Goal: Task Accomplishment & Management: Complete application form

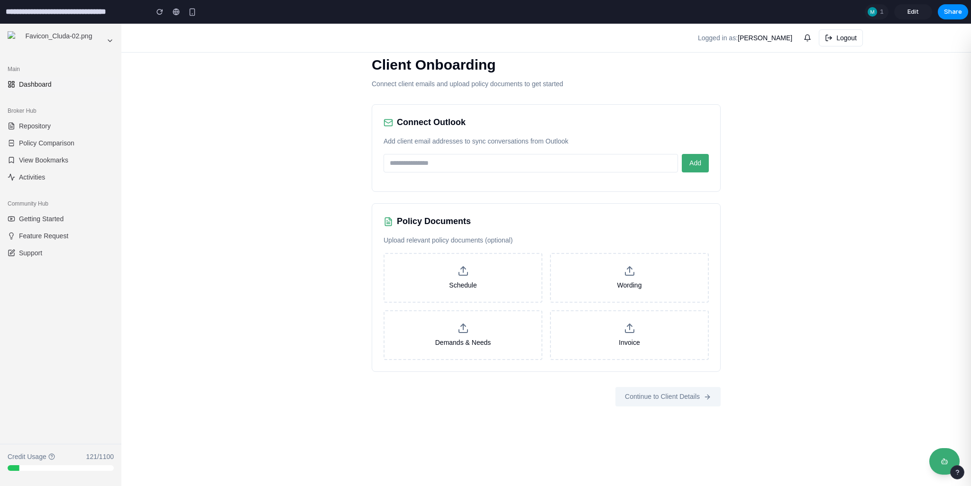
click at [509, 141] on p "Add client email addresses to sync conversations from Outlook" at bounding box center [546, 142] width 325 height 10
click at [502, 142] on p "Add client email addresses to sync conversations from Outlook" at bounding box center [546, 142] width 325 height 10
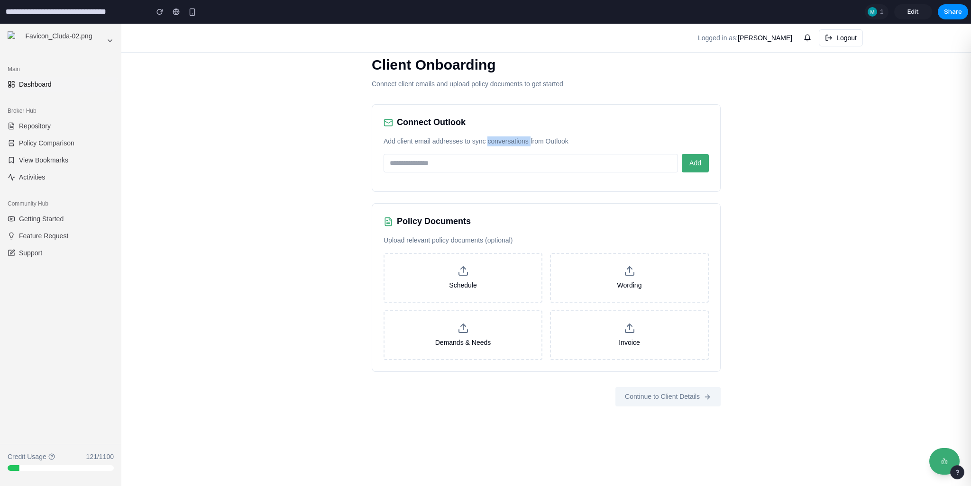
click at [502, 142] on p "Add client email addresses to sync conversations from Outlook" at bounding box center [546, 142] width 325 height 10
click at [501, 142] on p "Add client email addresses to sync conversations from Outlook" at bounding box center [546, 142] width 325 height 10
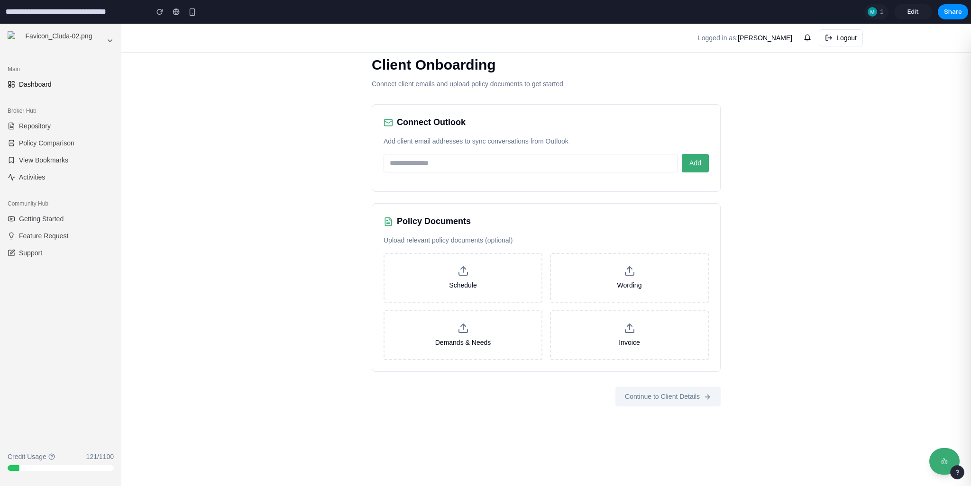
click at [481, 240] on p "Upload relevant policy documents (optional)" at bounding box center [546, 241] width 325 height 10
click at [476, 168] on input "email" at bounding box center [531, 163] width 294 height 18
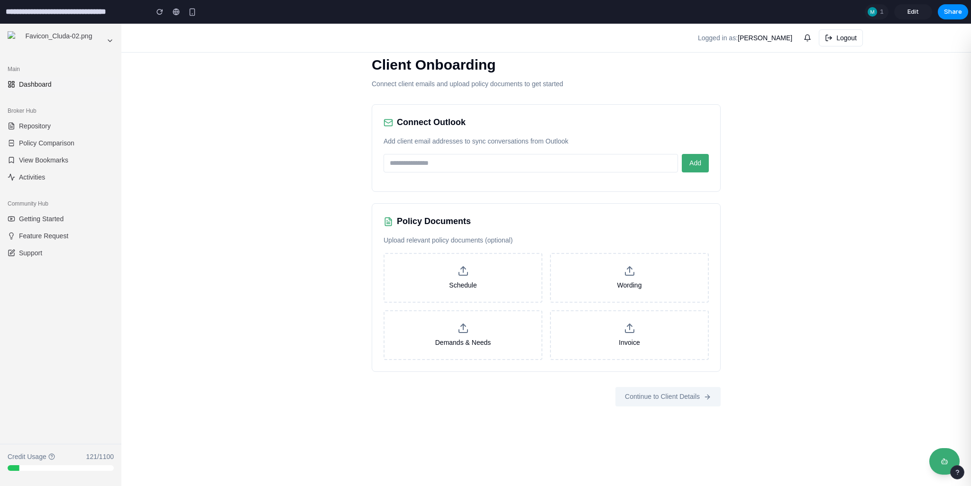
click at [429, 138] on p "Add client email addresses to sync conversations from Outlook" at bounding box center [546, 142] width 325 height 10
click at [229, 121] on div "Client Onboarding Connect client emails and upload policy documents to get star…" at bounding box center [546, 255] width 850 height 463
click at [68, 19] on input "**********" at bounding box center [70, 11] width 133 height 17
click at [45, 14] on input "**********" at bounding box center [70, 11] width 133 height 17
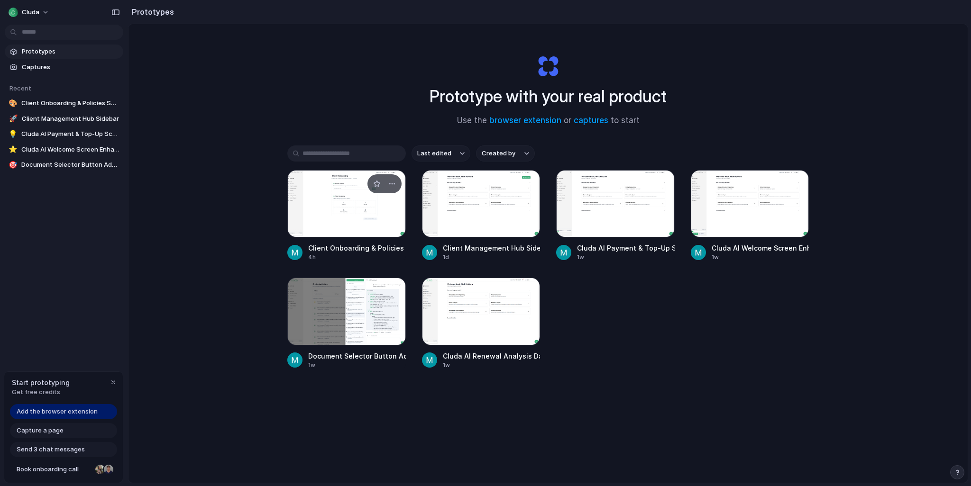
click at [352, 219] on div at bounding box center [346, 203] width 119 height 67
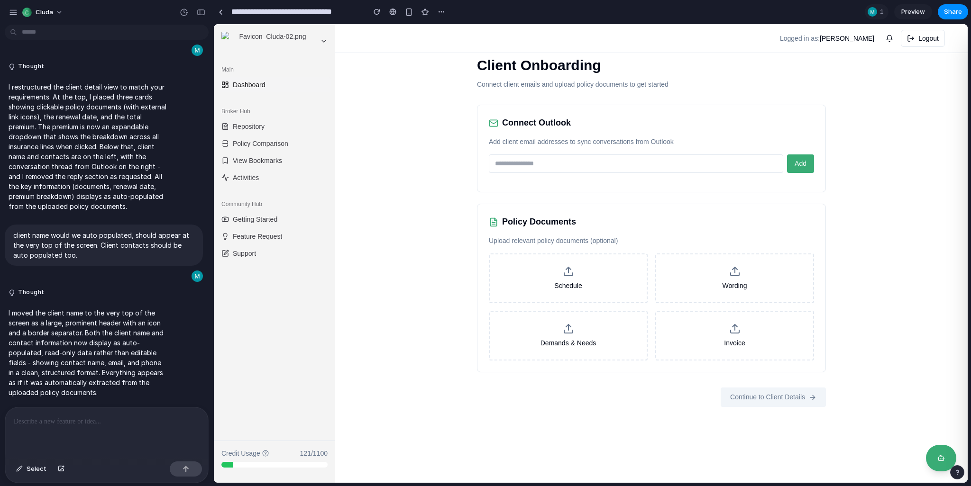
click at [127, 308] on p "I moved the client name to the very top of the screen as a large, prominent hea…" at bounding box center [88, 353] width 158 height 90
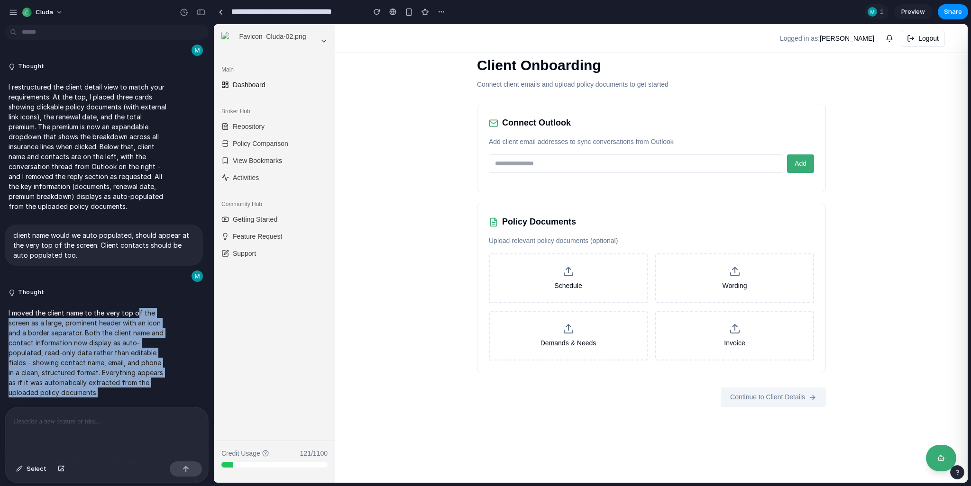
drag, startPoint x: 135, startPoint y: 312, endPoint x: 136, endPoint y: 384, distance: 72.1
click at [136, 384] on p "I moved the client name to the very top of the screen as a large, prominent hea…" at bounding box center [88, 353] width 158 height 90
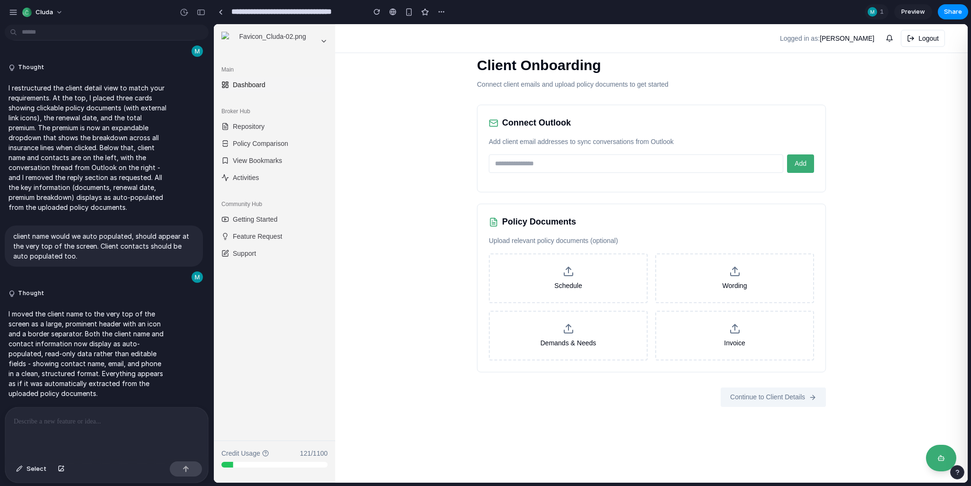
scroll to position [455, 0]
click at [54, 232] on p "client name would we auto populated, should appear at the very top of the scree…" at bounding box center [103, 245] width 181 height 30
click at [526, 162] on input "email" at bounding box center [636, 164] width 294 height 18
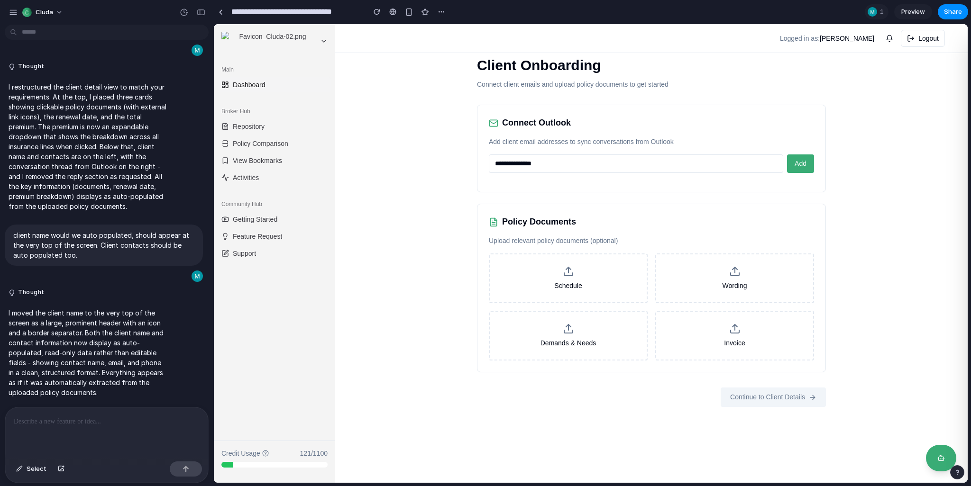
type input "**********"
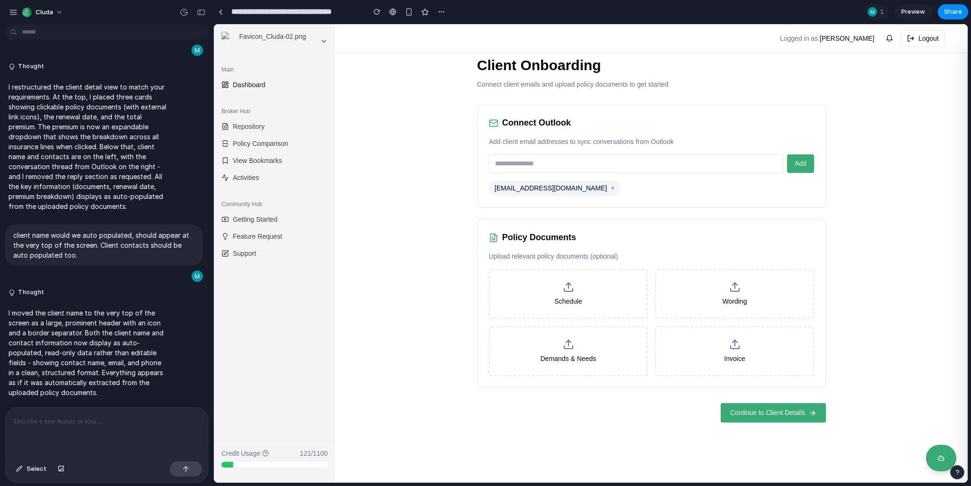
click at [756, 412] on span "Continue to Client Details" at bounding box center [767, 413] width 75 height 10
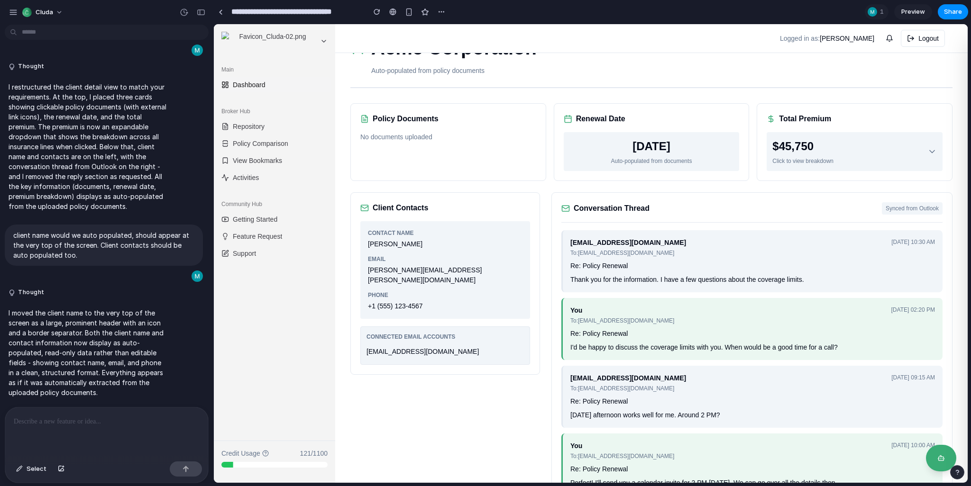
scroll to position [22, 0]
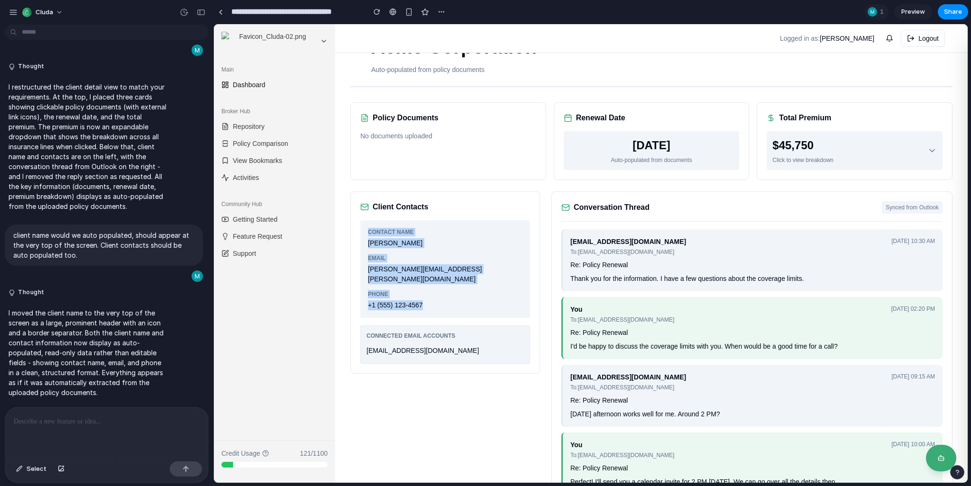
drag, startPoint x: 461, startPoint y: 301, endPoint x: 357, endPoint y: 227, distance: 127.9
click at [357, 227] on div "Client Contacts Contact Name John Smith Email john.smith@acmecorp.com Phone +1 …" at bounding box center [445, 283] width 190 height 183
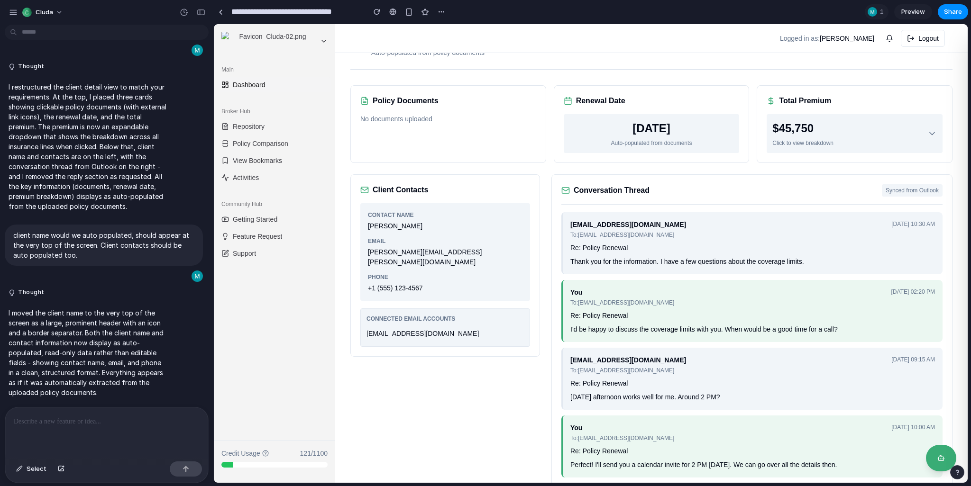
scroll to position [58, 0]
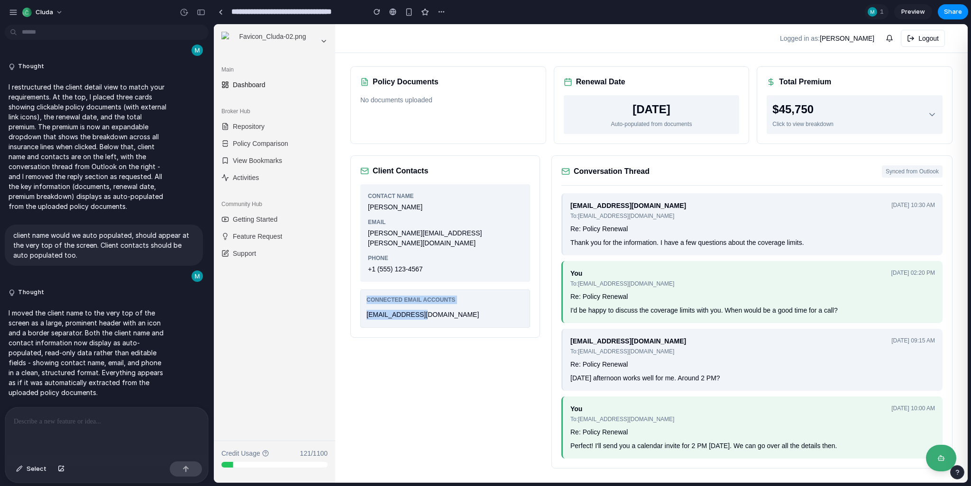
drag, startPoint x: 362, startPoint y: 286, endPoint x: 444, endPoint y: 309, distance: 85.2
click at [444, 309] on div "Connected Email Accounts client@gmail.com" at bounding box center [445, 309] width 170 height 38
click at [444, 309] on div "client@gmail.com" at bounding box center [444, 315] width 157 height 14
click at [744, 412] on div "You To: client@example.com Jan 16, 2024, 10:00 AM" at bounding box center [752, 413] width 365 height 19
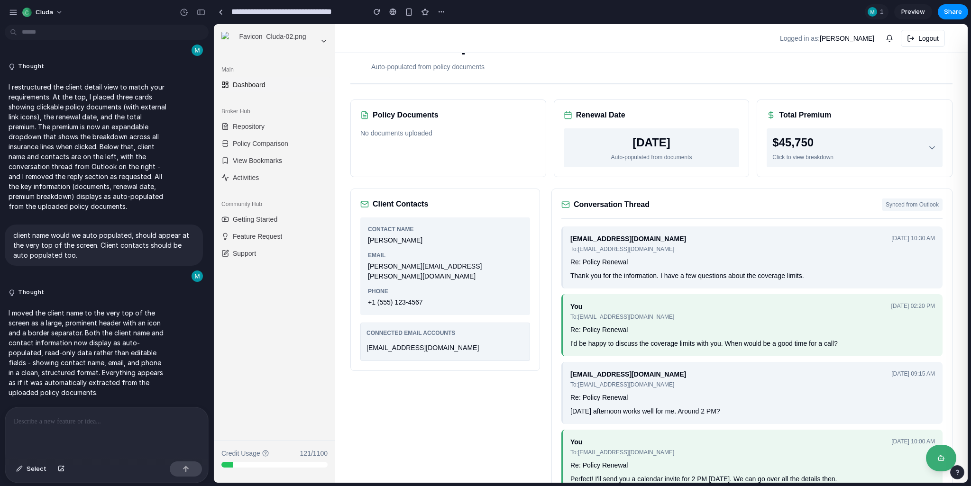
scroll to position [0, 0]
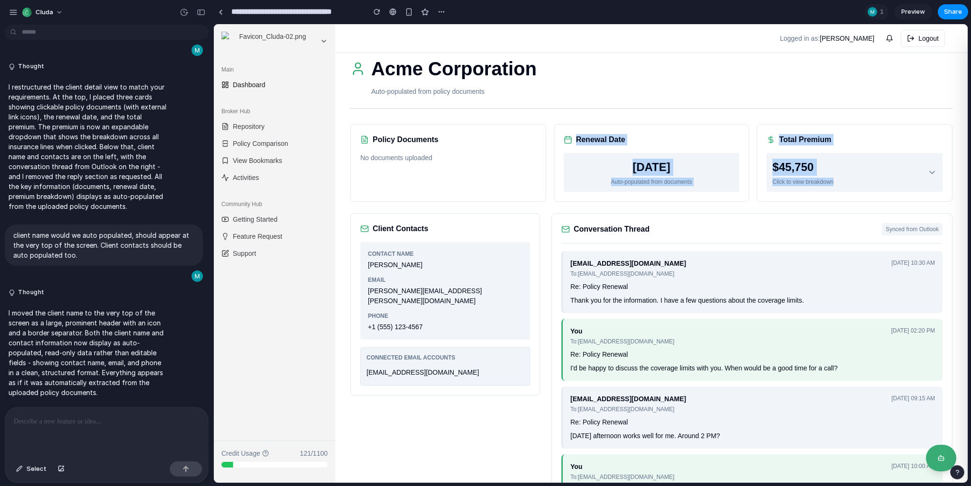
drag, startPoint x: 560, startPoint y: 134, endPoint x: 862, endPoint y: 184, distance: 306.2
click at [862, 184] on div "Policy Documents No documents uploaded Renewal Date December 31, 2024 Auto-popu…" at bounding box center [651, 163] width 602 height 78
click at [863, 184] on div "$45,750 Click to view breakdown" at bounding box center [854, 172] width 165 height 27
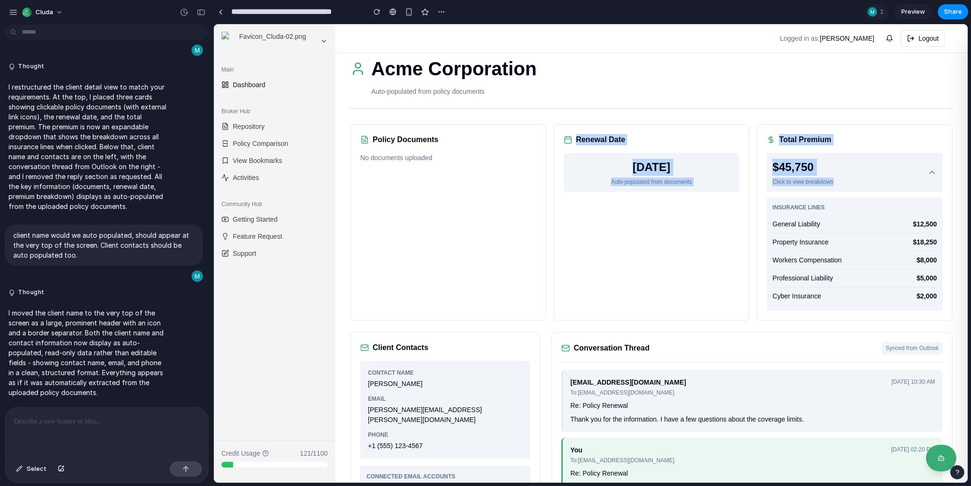
click at [729, 236] on div "Renewal Date December 31, 2024 Auto-populated from documents" at bounding box center [652, 222] width 196 height 197
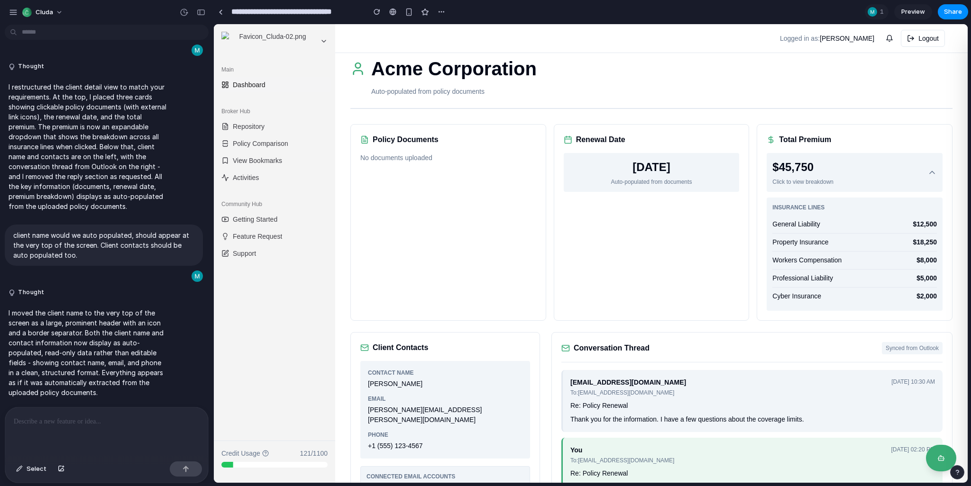
click at [856, 179] on div "$45,750 Click to view breakdown" at bounding box center [854, 172] width 165 height 27
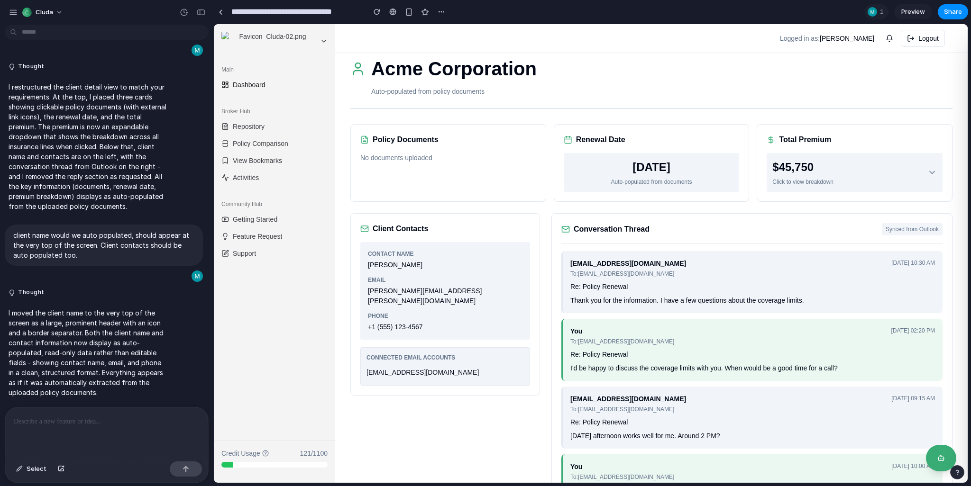
click at [856, 179] on div "$45,750 Click to view breakdown" at bounding box center [854, 172] width 165 height 27
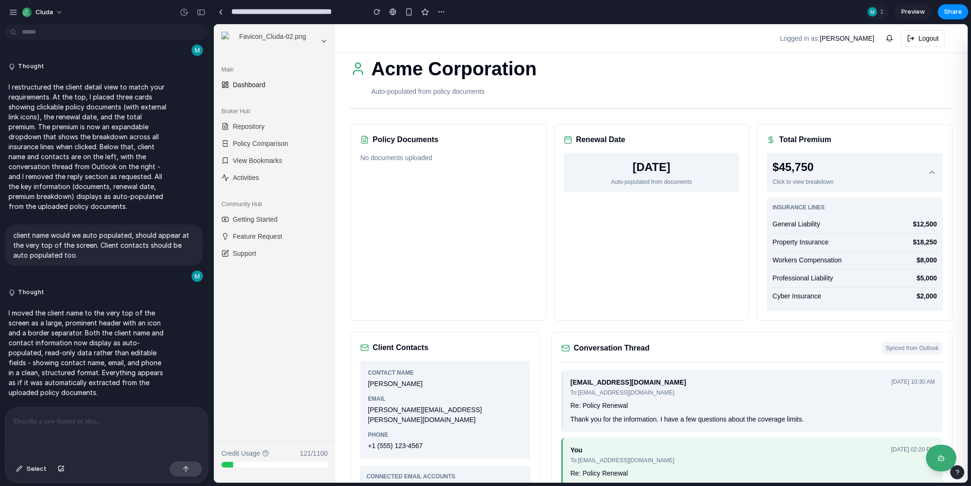
click at [854, 179] on div "$45,750 Click to view breakdown" at bounding box center [854, 172] width 165 height 27
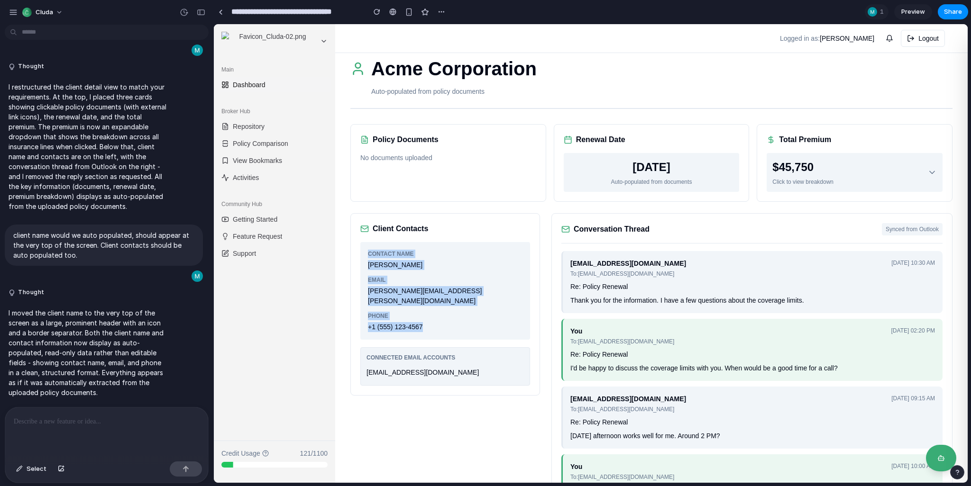
drag, startPoint x: 368, startPoint y: 251, endPoint x: 437, endPoint y: 325, distance: 100.7
click at [437, 325] on div "Contact Name John Smith Email john.smith@acmecorp.com Phone +1 (555) 123-4567" at bounding box center [445, 291] width 170 height 98
click at [829, 166] on div "$45,750 Click to view breakdown" at bounding box center [854, 172] width 165 height 27
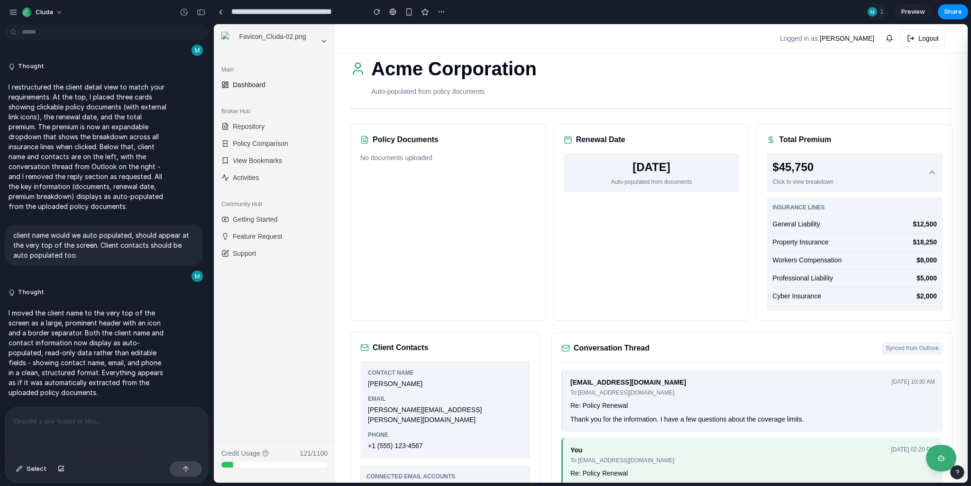
click at [829, 166] on div "$45,750 Click to view breakdown" at bounding box center [854, 172] width 165 height 27
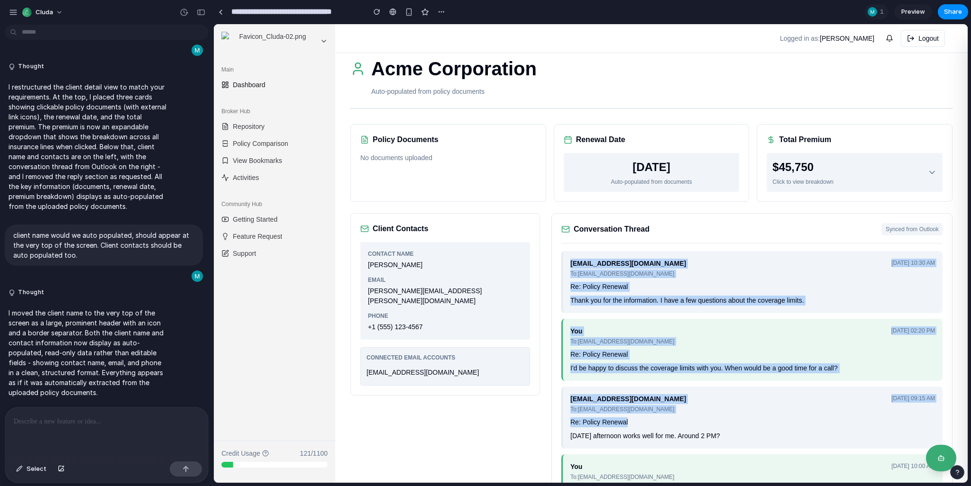
drag, startPoint x: 568, startPoint y: 259, endPoint x: 863, endPoint y: 421, distance: 337.4
click at [863, 421] on div "client@example.com To: broker@company.com Jan 15, 2024, 10:30 AM Re: Policy Ren…" at bounding box center [751, 383] width 381 height 265
click at [863, 421] on div "Re: Policy Renewal" at bounding box center [752, 423] width 365 height 10
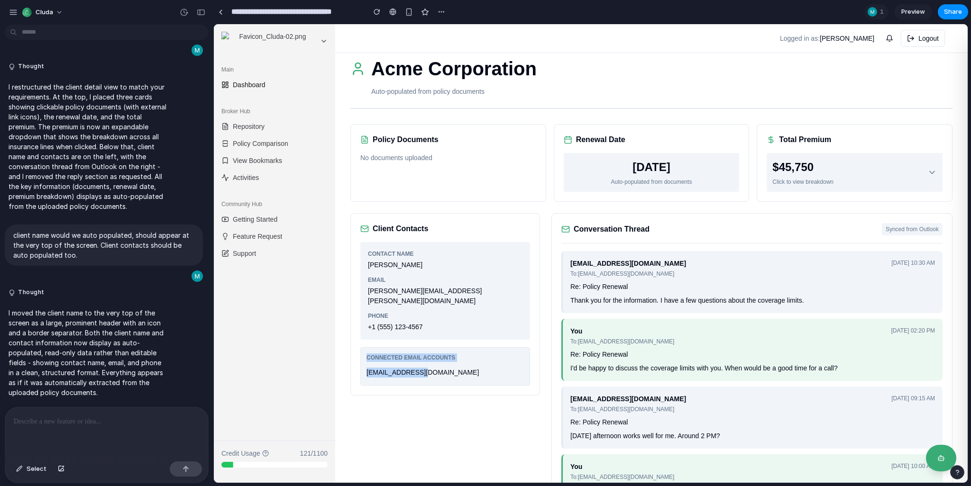
drag, startPoint x: 437, startPoint y: 360, endPoint x: 445, endPoint y: 321, distance: 39.6
click at [445, 321] on div "Client Contacts Contact Name John Smith Email john.smith@acmecorp.com Phone +1 …" at bounding box center [445, 304] width 190 height 183
click at [445, 322] on div "+1 (555) 123-4567" at bounding box center [445, 327] width 155 height 10
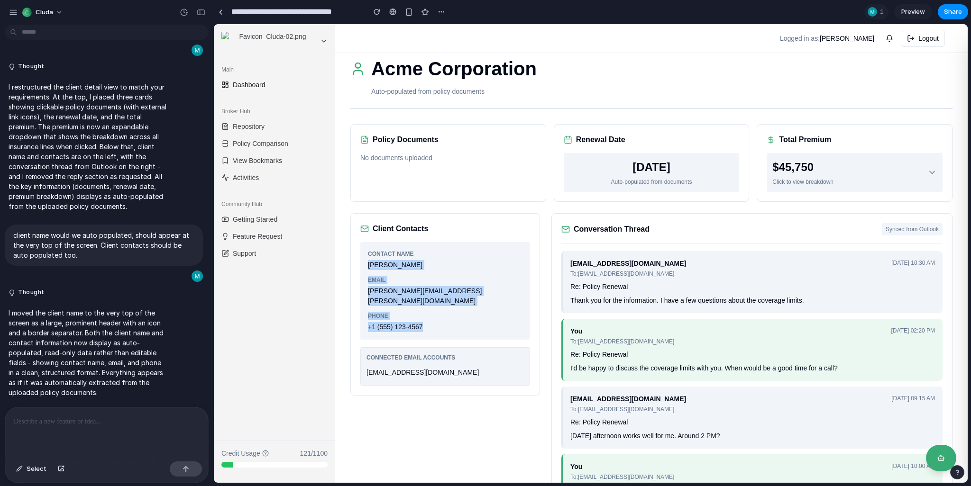
drag, startPoint x: 444, startPoint y: 320, endPoint x: 422, endPoint y: 242, distance: 80.8
click at [422, 242] on div "Contact Name John Smith Email john.smith@acmecorp.com Phone +1 (555) 123-4567" at bounding box center [445, 291] width 170 height 98
drag, startPoint x: 370, startPoint y: 238, endPoint x: 484, endPoint y: 327, distance: 144.2
click at [484, 327] on div "Client Contacts Contact Name John Smith Email john.smith@acmecorp.com Phone +1 …" at bounding box center [445, 304] width 190 height 183
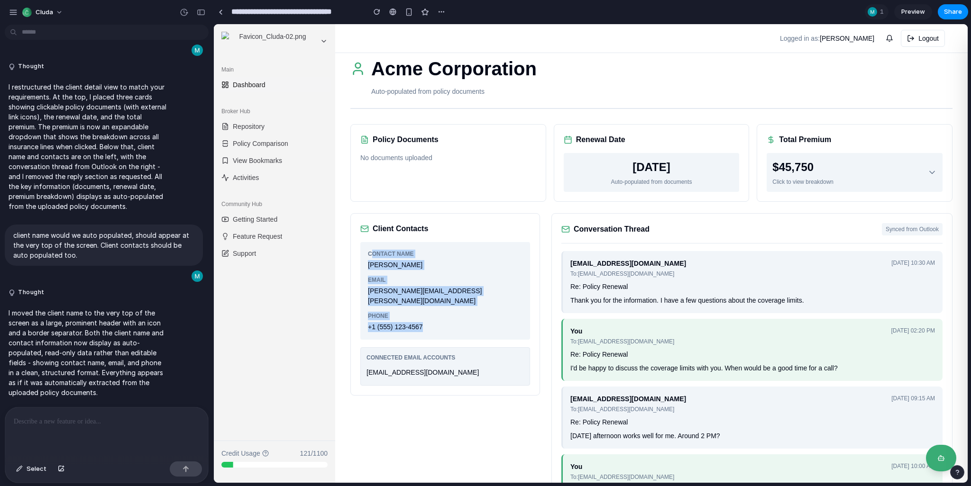
click at [484, 327] on div "Contact Name John Smith Email john.smith@acmecorp.com Phone +1 (555) 123-4567" at bounding box center [445, 291] width 170 height 98
click at [439, 76] on h1 "Acme Corporation" at bounding box center [453, 69] width 165 height 28
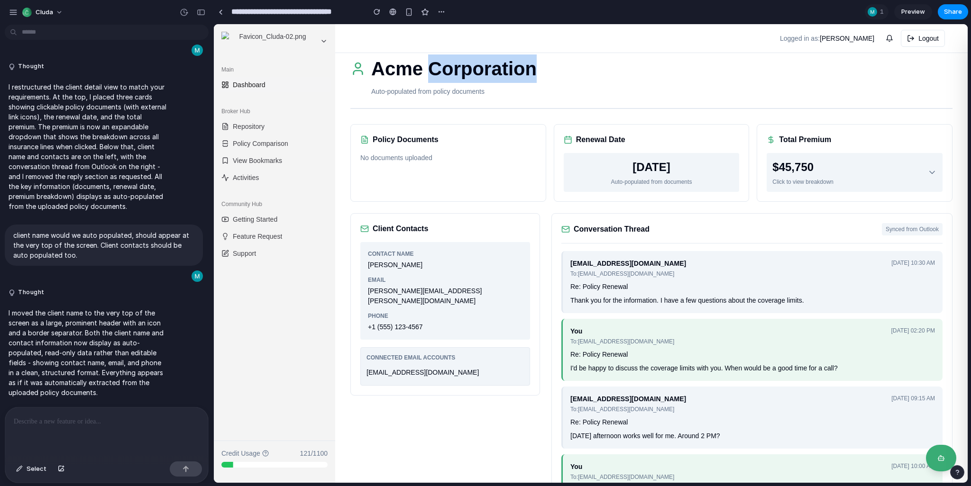
click at [439, 76] on h1 "Acme Corporation" at bounding box center [453, 69] width 165 height 28
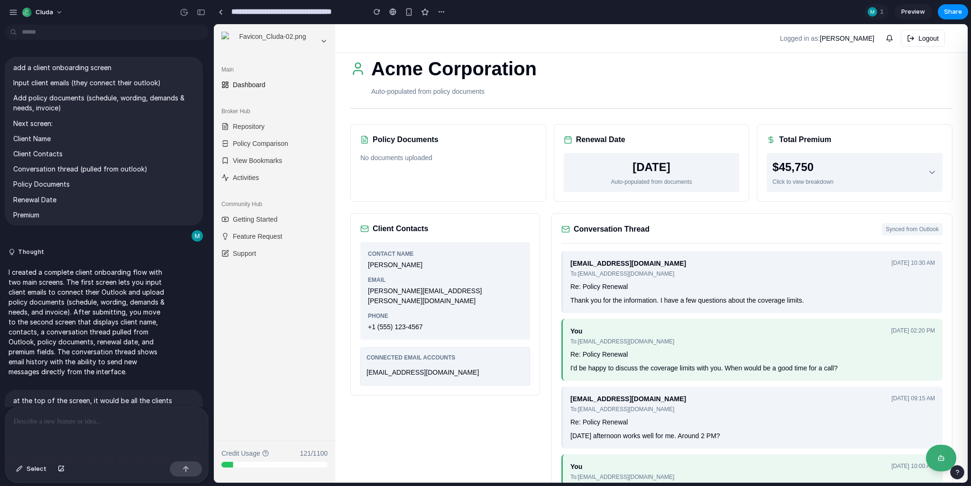
scroll to position [4, 0]
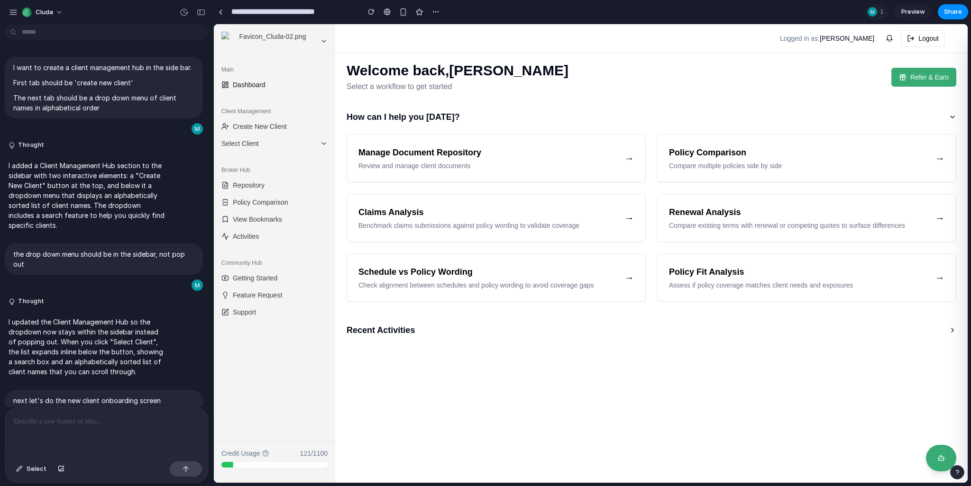
scroll to position [254, 0]
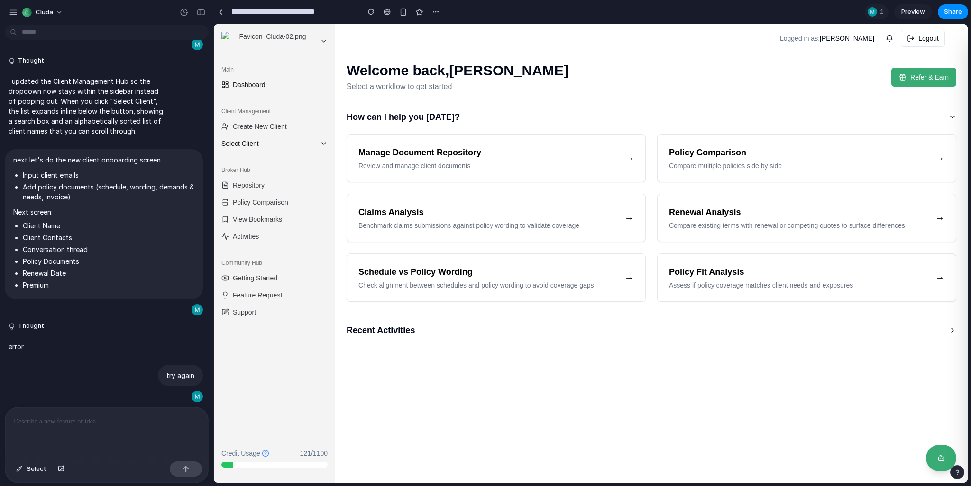
click at [275, 144] on span "Select Client" at bounding box center [268, 143] width 95 height 9
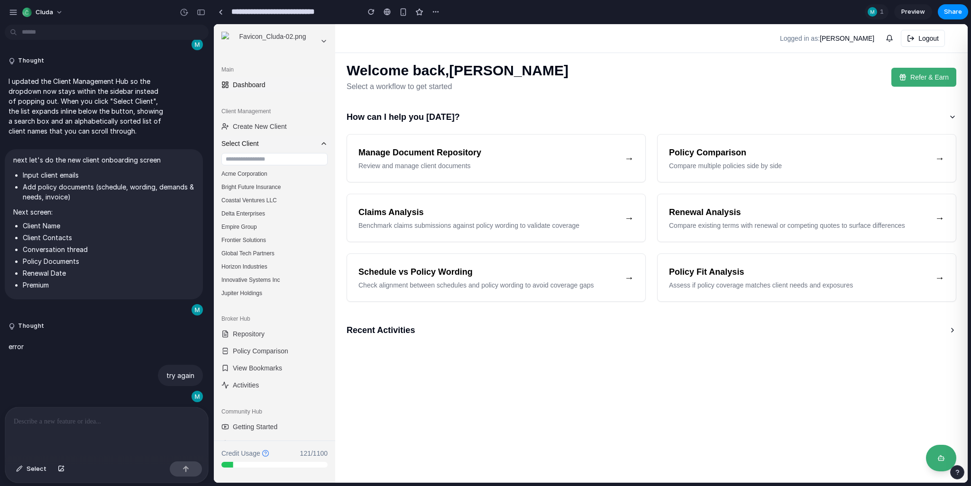
click at [275, 144] on span "Select Client" at bounding box center [268, 143] width 95 height 9
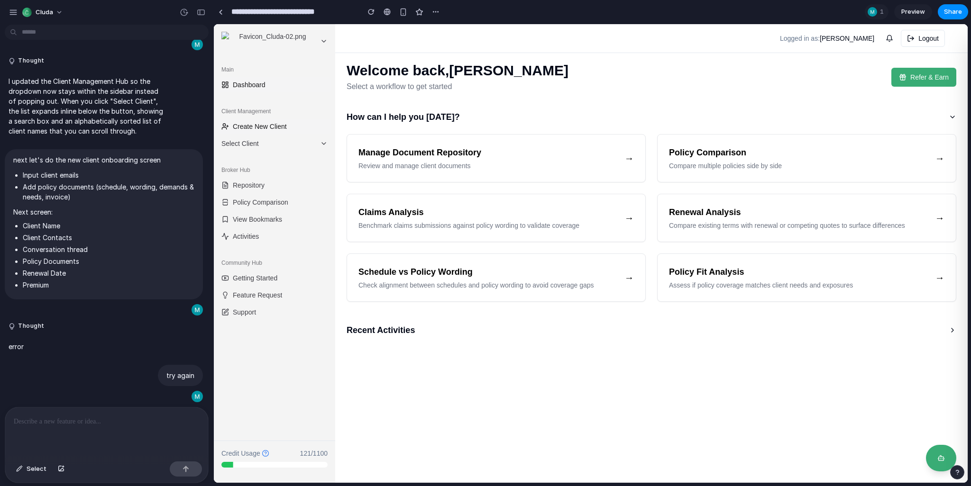
click at [262, 124] on span "Create New Client" at bounding box center [260, 126] width 54 height 9
click at [259, 147] on span "Select Client" at bounding box center [268, 143] width 95 height 9
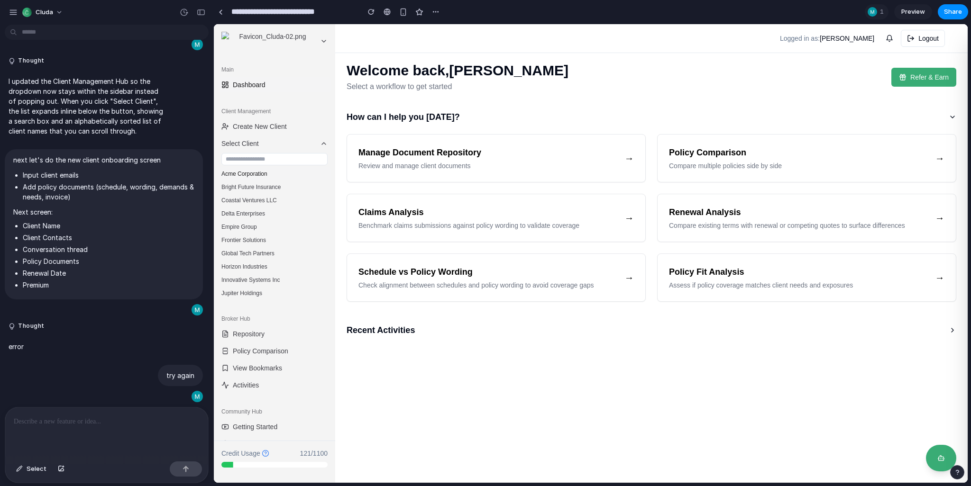
click at [265, 172] on button "Acme Corporation" at bounding box center [275, 173] width 114 height 13
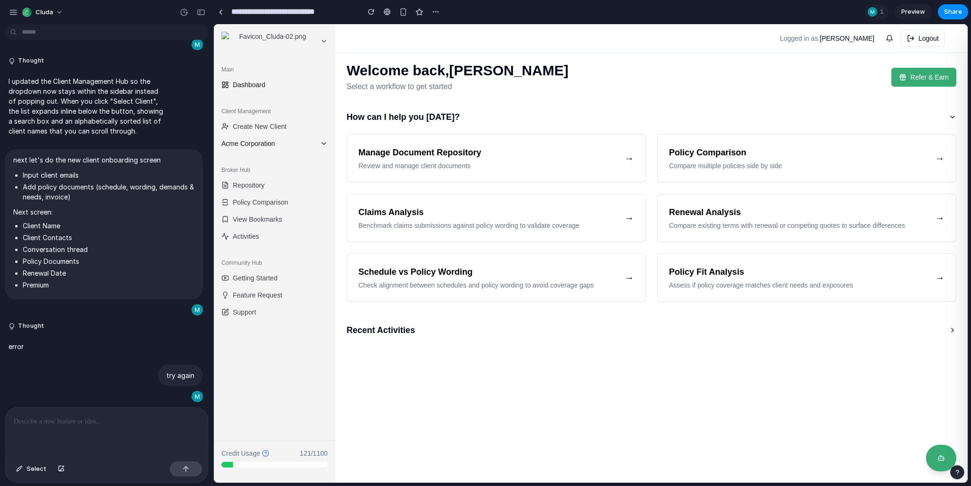
click at [264, 143] on span "Acme Corporation" at bounding box center [268, 143] width 95 height 9
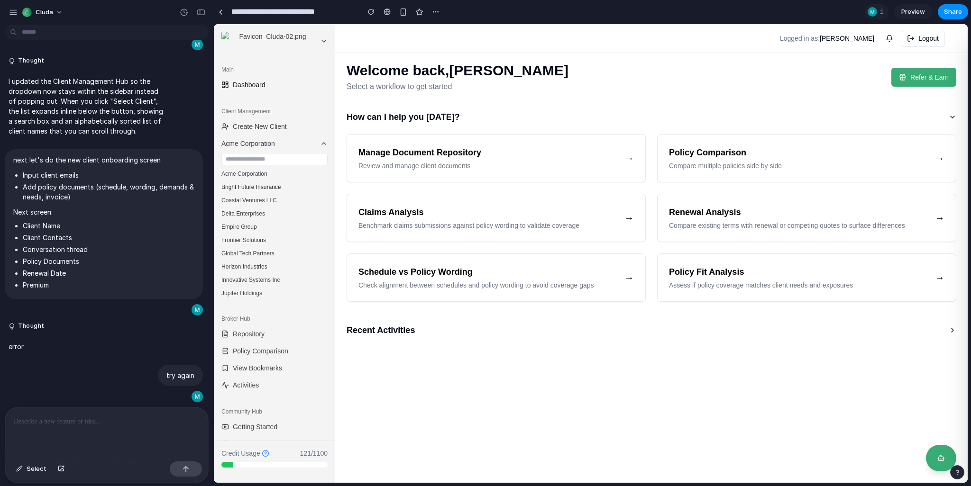
click at [267, 189] on button "Bright Future Insurance" at bounding box center [275, 187] width 114 height 13
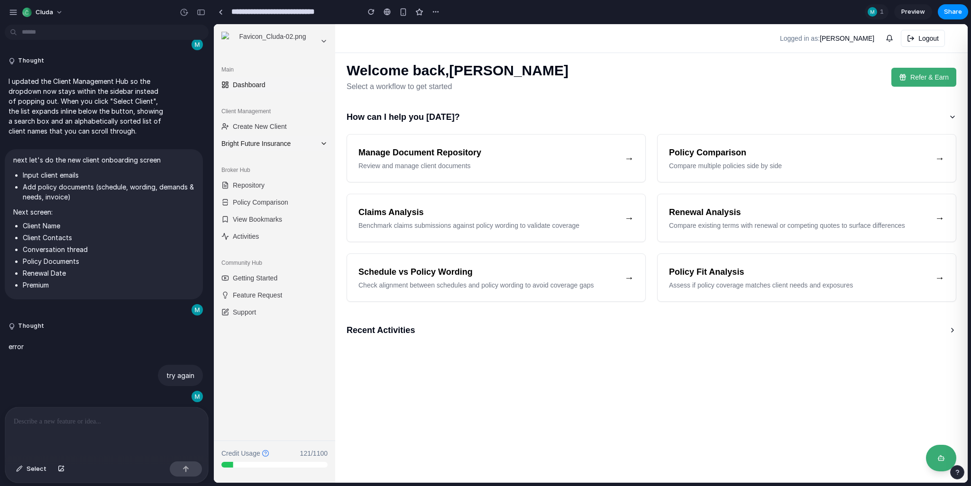
click at [254, 148] on button "Bright Future Insurance" at bounding box center [275, 143] width 114 height 15
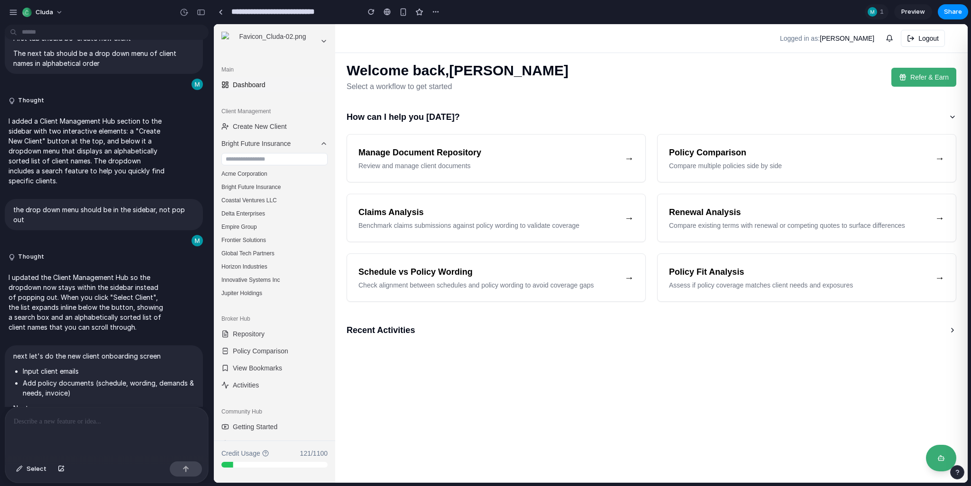
scroll to position [41, 0]
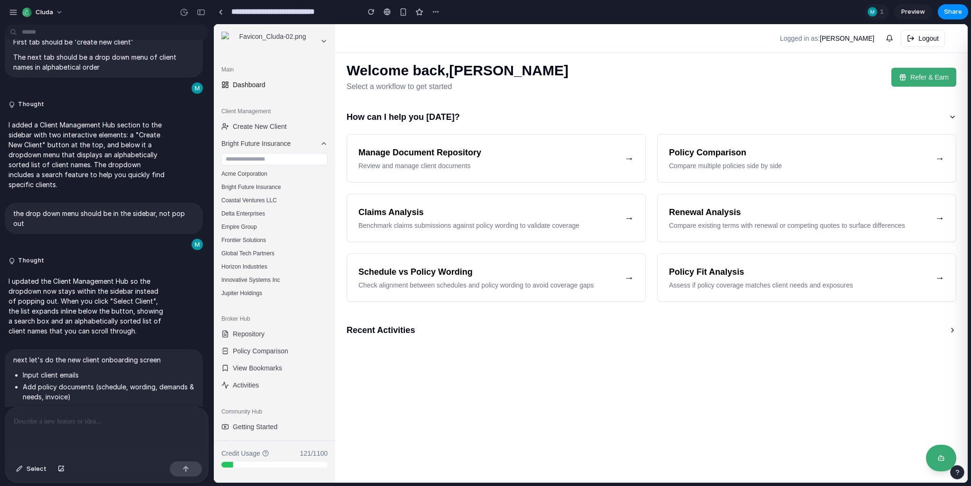
click at [91, 293] on p "I updated the Client Management Hub so the dropdown now stays within the sideba…" at bounding box center [88, 306] width 158 height 60
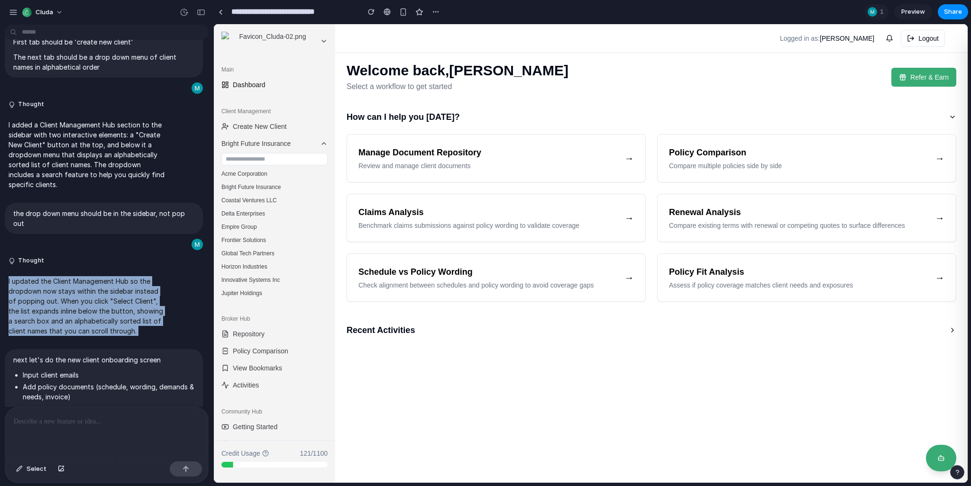
click at [91, 293] on p "I updated the Client Management Hub so the dropdown now stays within the sideba…" at bounding box center [88, 306] width 158 height 60
click at [87, 303] on p "I updated the Client Management Hub so the dropdown now stays within the sideba…" at bounding box center [88, 306] width 158 height 60
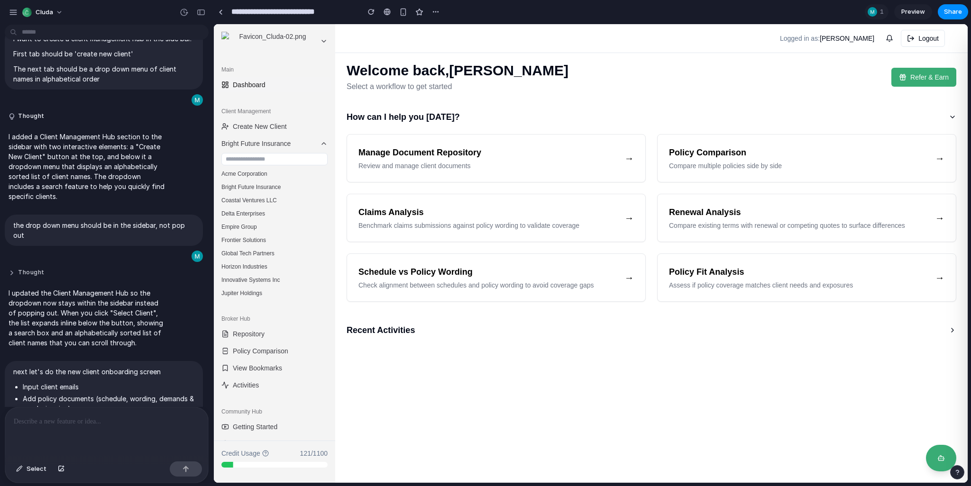
scroll to position [27, 0]
click at [97, 190] on p "I added a Client Management Hub section to the sidebar with two interactive ele…" at bounding box center [88, 169] width 158 height 70
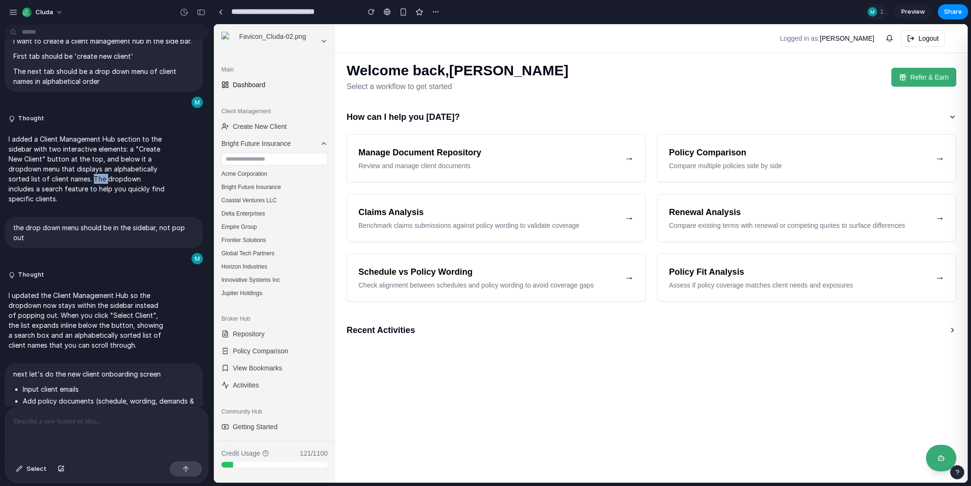
click at [97, 190] on p "I added a Client Management Hub section to the sidebar with two interactive ele…" at bounding box center [88, 169] width 158 height 70
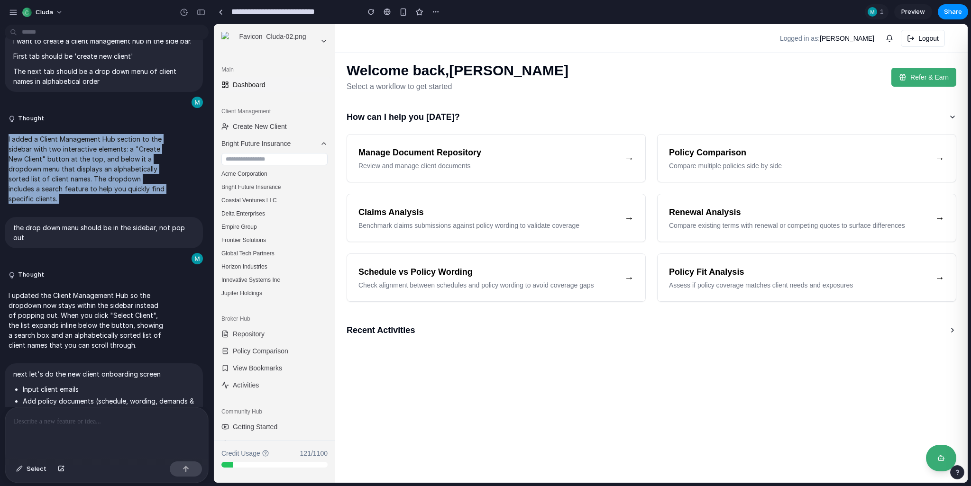
click at [97, 190] on p "I added a Client Management Hub section to the sidebar with two interactive ele…" at bounding box center [88, 169] width 158 height 70
copy p "I added a Client Management Hub section to the sidebar with two interactive ele…"
click at [97, 190] on p "I added a Client Management Hub section to the sidebar with two interactive ele…" at bounding box center [88, 169] width 158 height 70
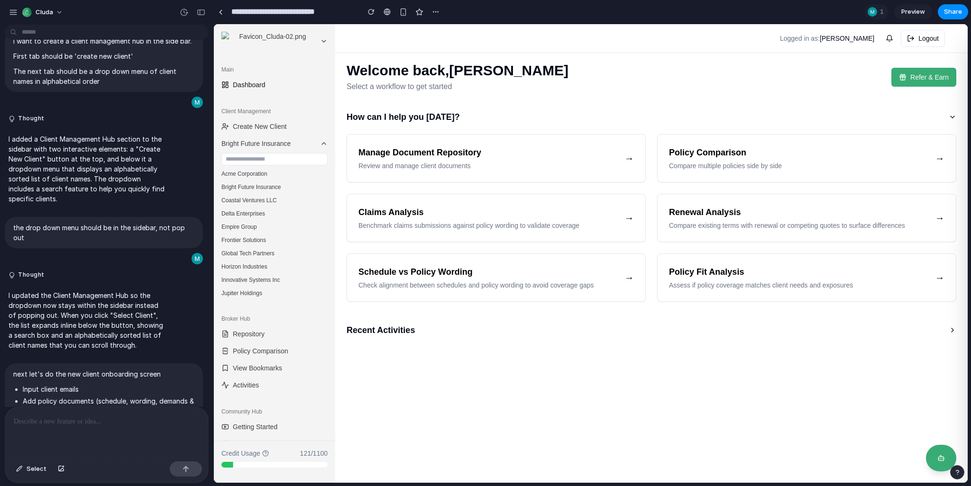
click at [44, 327] on p "I updated the Client Management Hub so the dropdown now stays within the sideba…" at bounding box center [88, 321] width 158 height 60
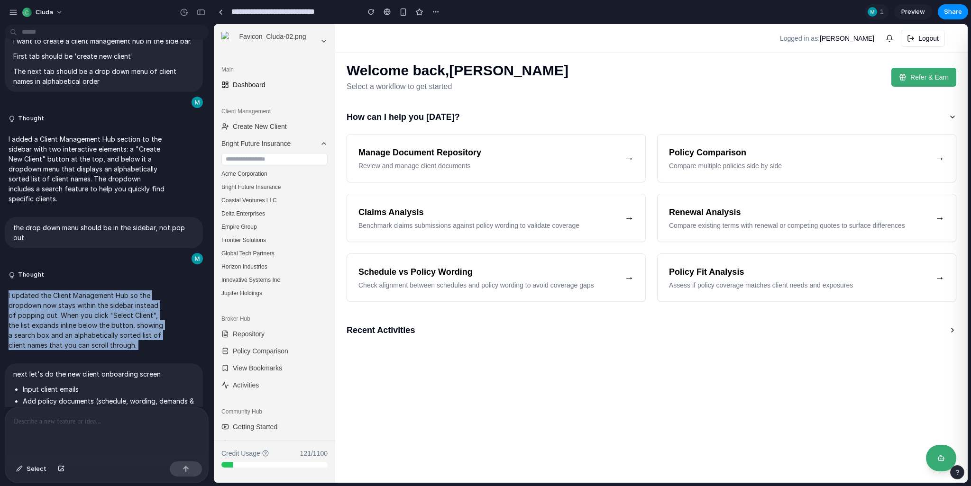
click at [44, 327] on p "I updated the Client Management Hub so the dropdown now stays within the sideba…" at bounding box center [88, 321] width 158 height 60
copy p "I updated the Client Management Hub so the dropdown now stays within the sideba…"
click at [44, 327] on p "I updated the Client Management Hub so the dropdown now stays within the sideba…" at bounding box center [88, 321] width 158 height 60
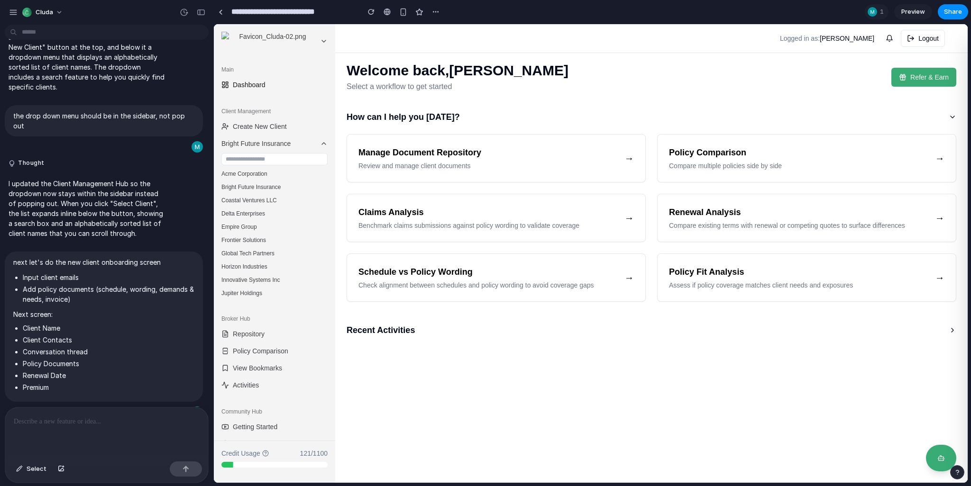
scroll to position [156, 0]
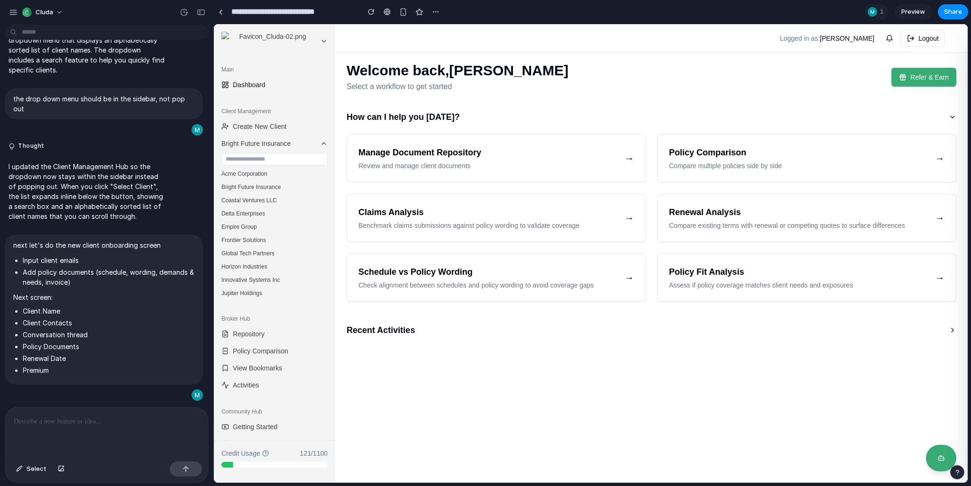
click at [102, 212] on p "I updated the Client Management Hub so the dropdown now stays within the sideba…" at bounding box center [88, 192] width 158 height 60
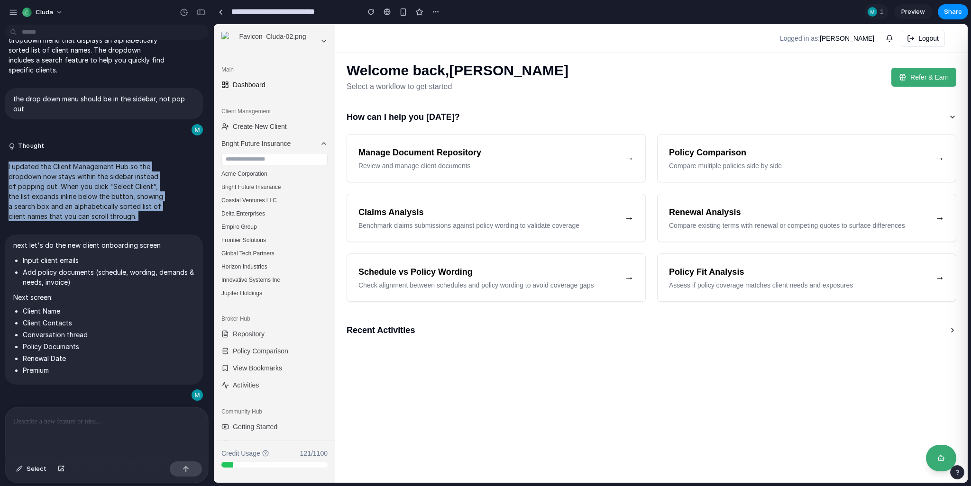
click at [102, 212] on p "I updated the Client Management Hub so the dropdown now stays within the sideba…" at bounding box center [88, 192] width 158 height 60
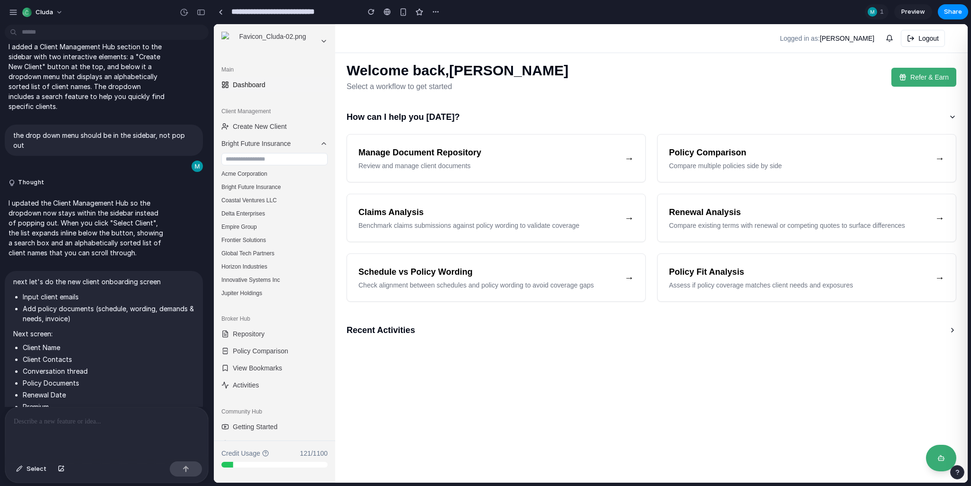
scroll to position [118, 0]
click at [113, 145] on p "the drop down menu should be in the sidebar, not pop out" at bounding box center [103, 141] width 181 height 20
copy div "the drop down menu should be in the sidebar, not pop out"
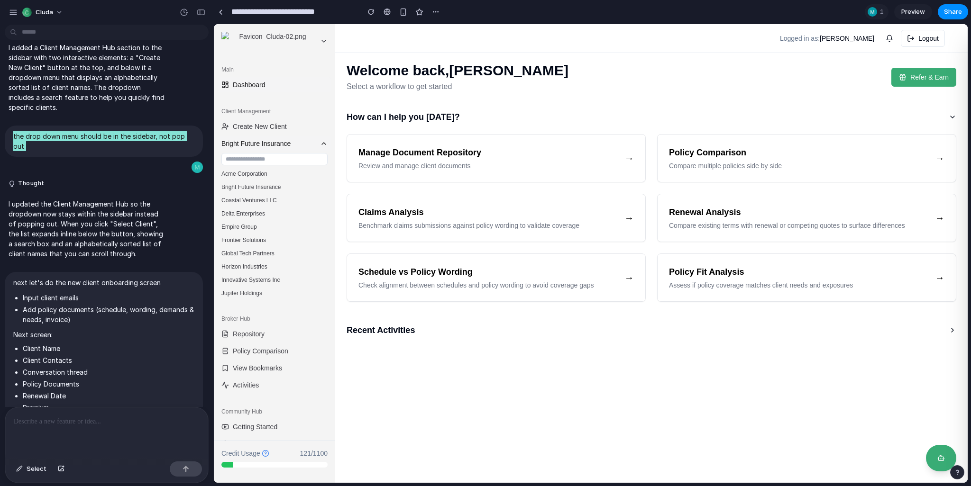
click at [300, 146] on span "Bright Future Insurance" at bounding box center [268, 143] width 95 height 9
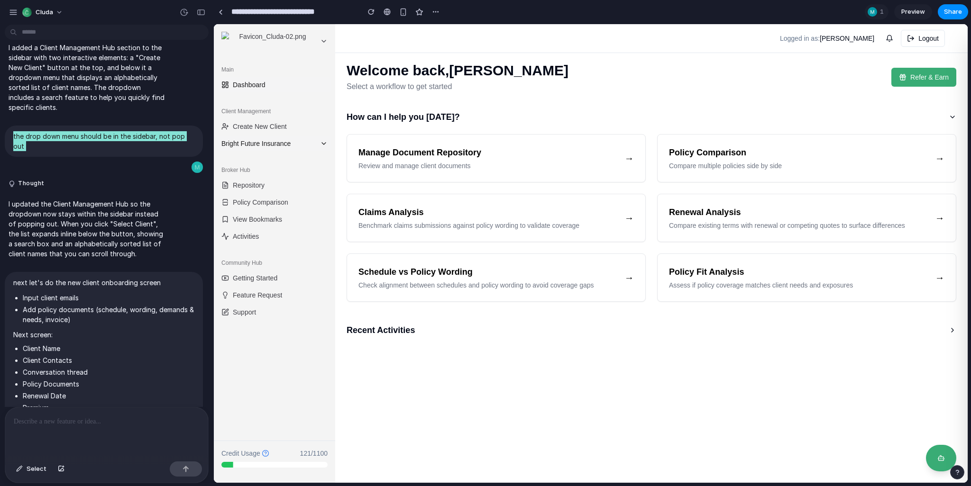
click at [298, 146] on span "Bright Future Insurance" at bounding box center [268, 143] width 95 height 9
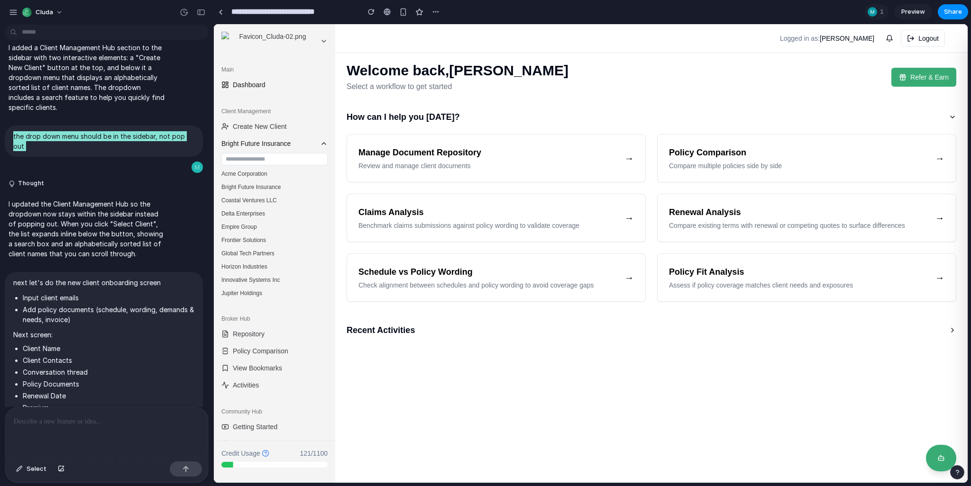
click at [298, 146] on span "Bright Future Insurance" at bounding box center [268, 143] width 95 height 9
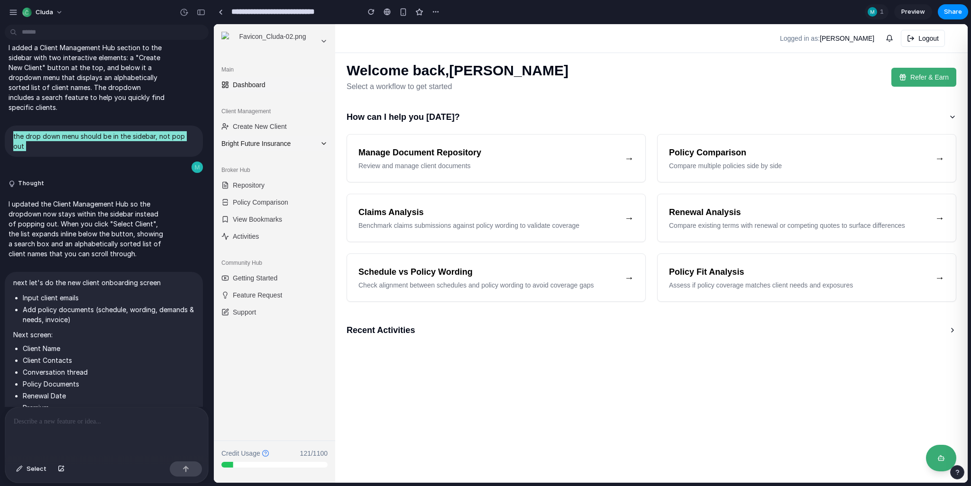
click at [298, 146] on span "Bright Future Insurance" at bounding box center [268, 143] width 95 height 9
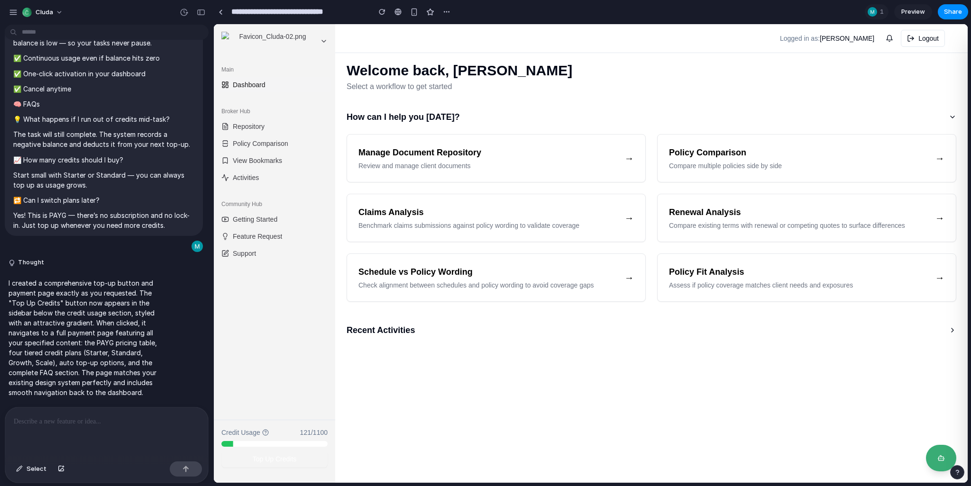
click at [414, 356] on main "Welcome back, Mick McGurn Select a workflow to get started How can I help you t…" at bounding box center [651, 253] width 632 height 459
click at [263, 431] on circle at bounding box center [265, 433] width 6 height 6
click at [402, 111] on span "How can I help you [DATE]?" at bounding box center [403, 116] width 113 height 13
click at [408, 142] on div "Manage Document Repository Review and manage client documents →" at bounding box center [496, 158] width 298 height 47
click at [399, 194] on div "Claims Analysis Benchmark claims submissions against policy wording to validate…" at bounding box center [496, 217] width 298 height 47
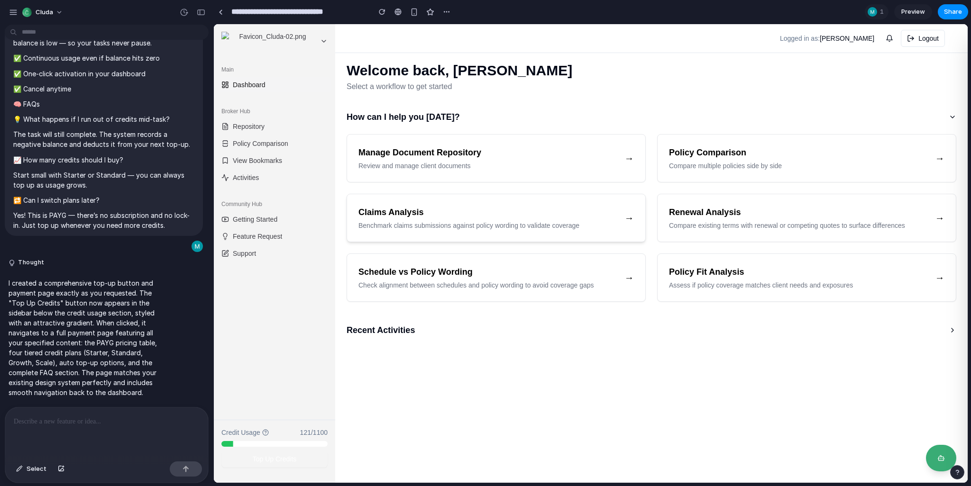
click at [389, 232] on div "Claims Analysis Benchmark claims submissions against policy wording to validate…" at bounding box center [496, 217] width 298 height 47
click at [702, 214] on h3 "Renewal Analysis" at bounding box center [798, 212] width 258 height 13
click at [705, 187] on div "Manage Document Repository Review and manage client documents → Policy Comparis…" at bounding box center [652, 218] width 610 height 168
click at [418, 138] on div "Manage Document Repository Review and manage client documents →" at bounding box center [496, 158] width 298 height 47
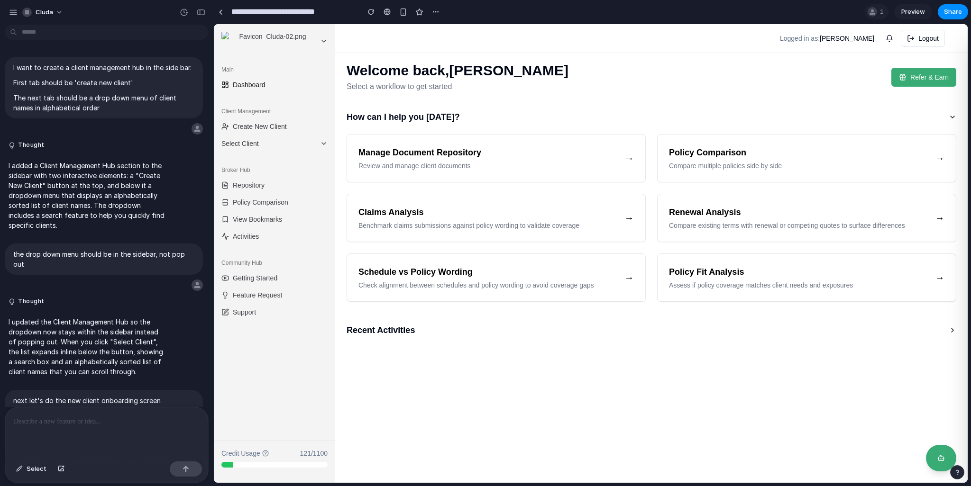
scroll to position [254, 0]
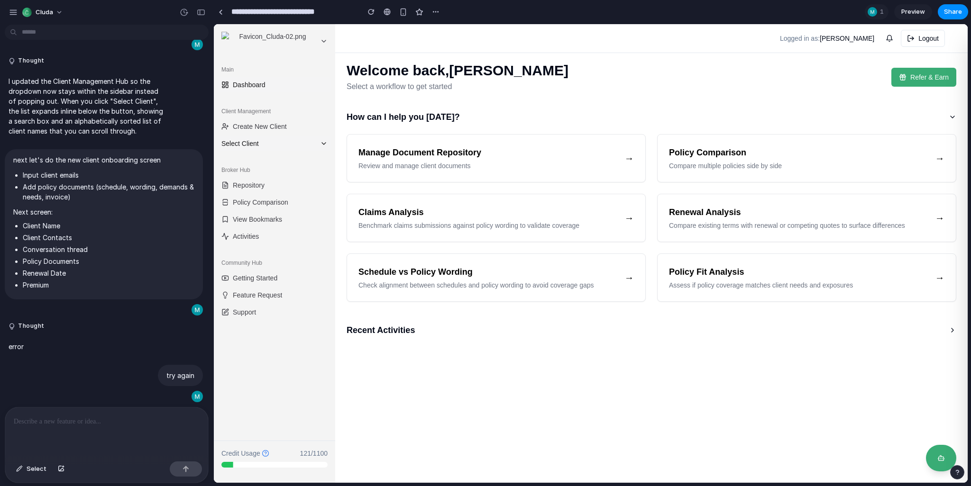
click at [272, 144] on span "Select Client" at bounding box center [268, 143] width 95 height 9
